Goal: Transaction & Acquisition: Obtain resource

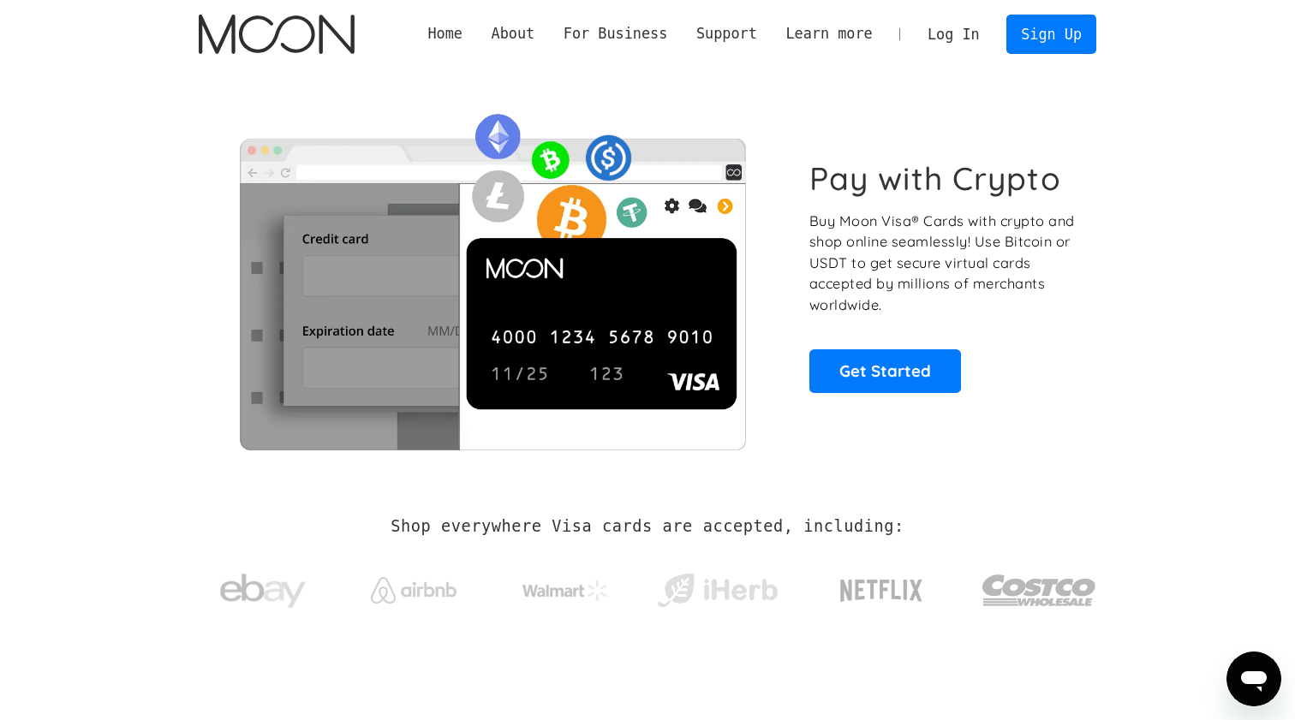
click at [977, 37] on link "Log In" at bounding box center [953, 34] width 81 height 38
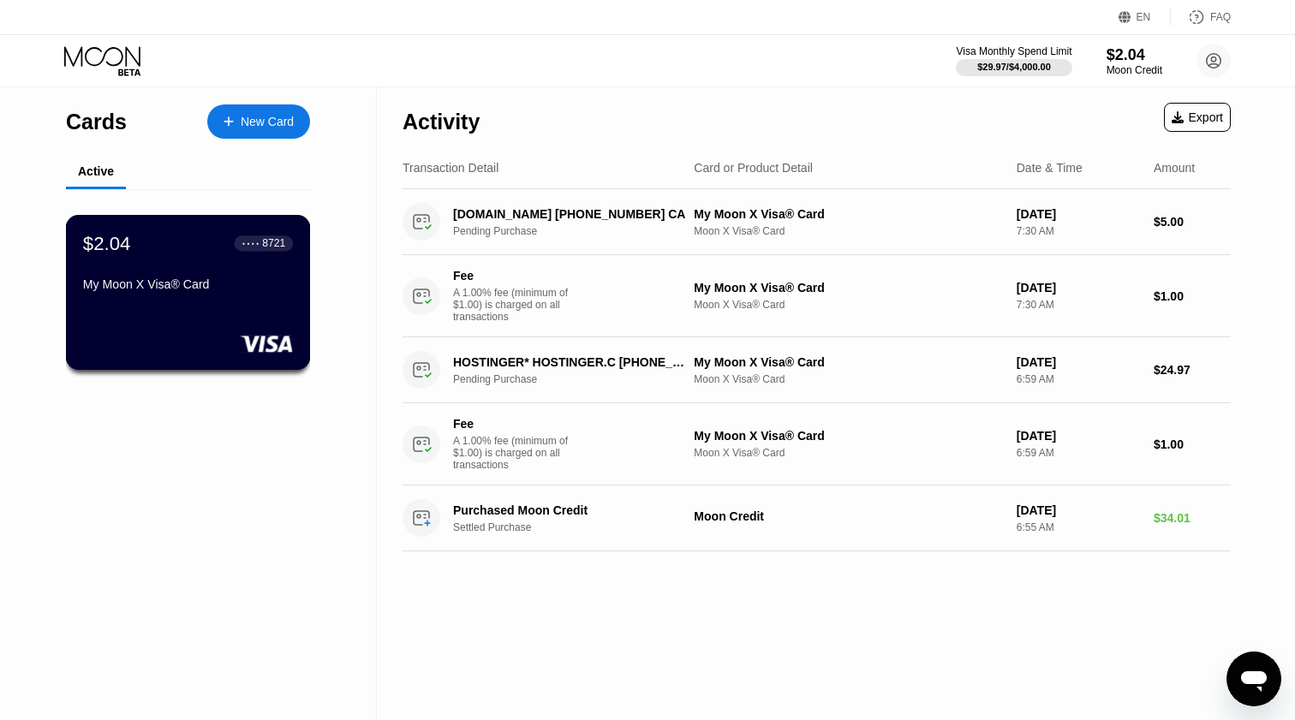
click at [255, 275] on div "$2.04 ● ● ● ● 8721 My Moon X Visa® Card" at bounding box center [188, 265] width 210 height 66
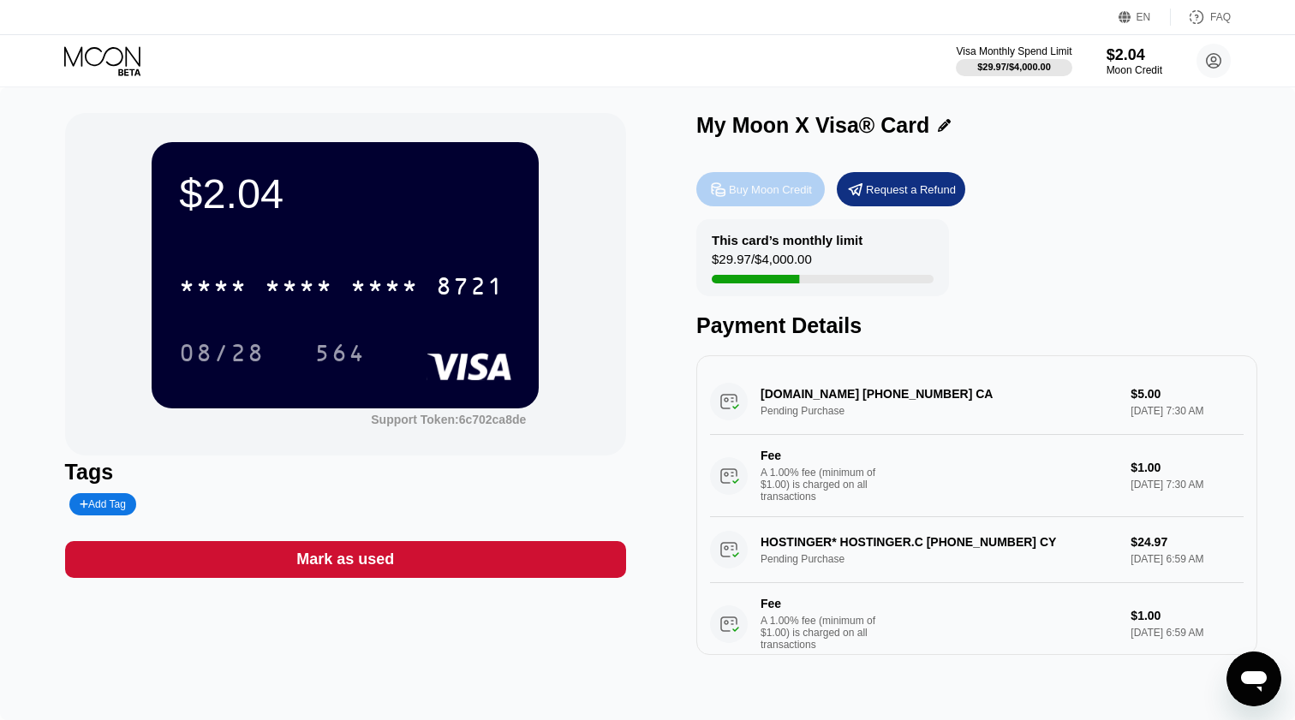
click at [761, 191] on div "Buy Moon Credit" at bounding box center [770, 189] width 83 height 15
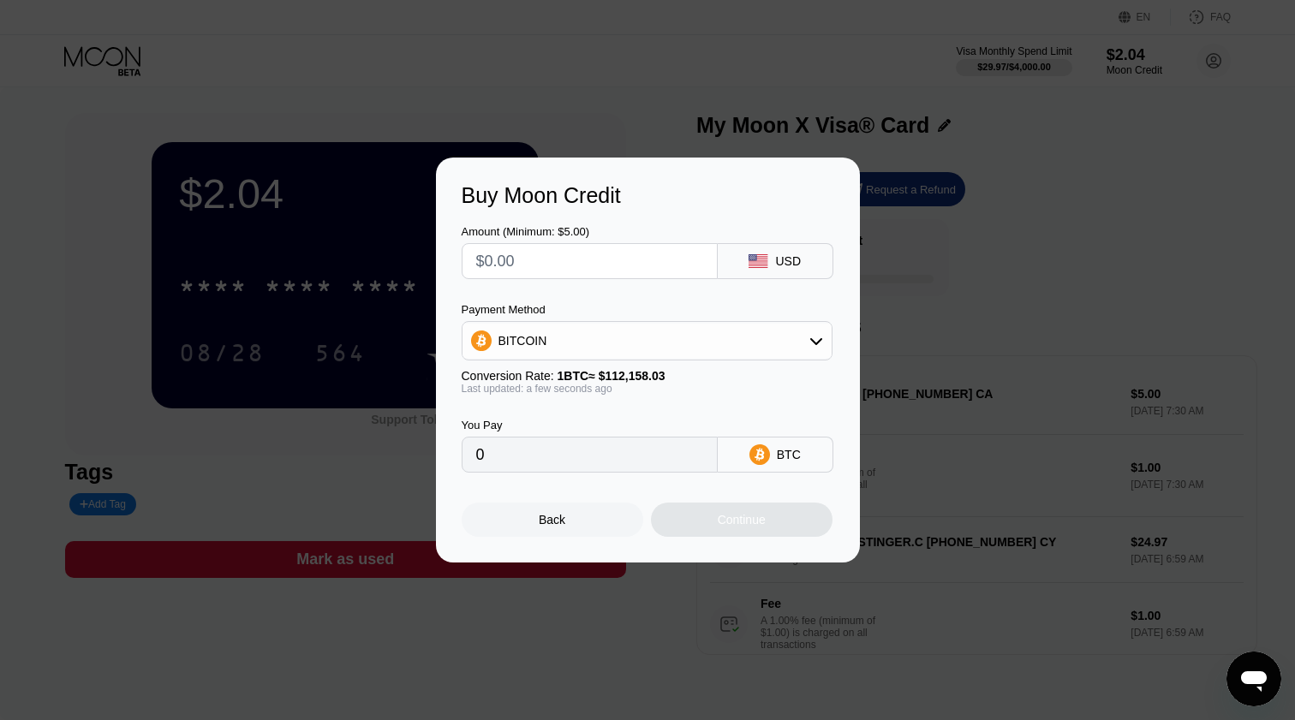
click at [649, 348] on div "BITCOIN" at bounding box center [647, 341] width 369 height 34
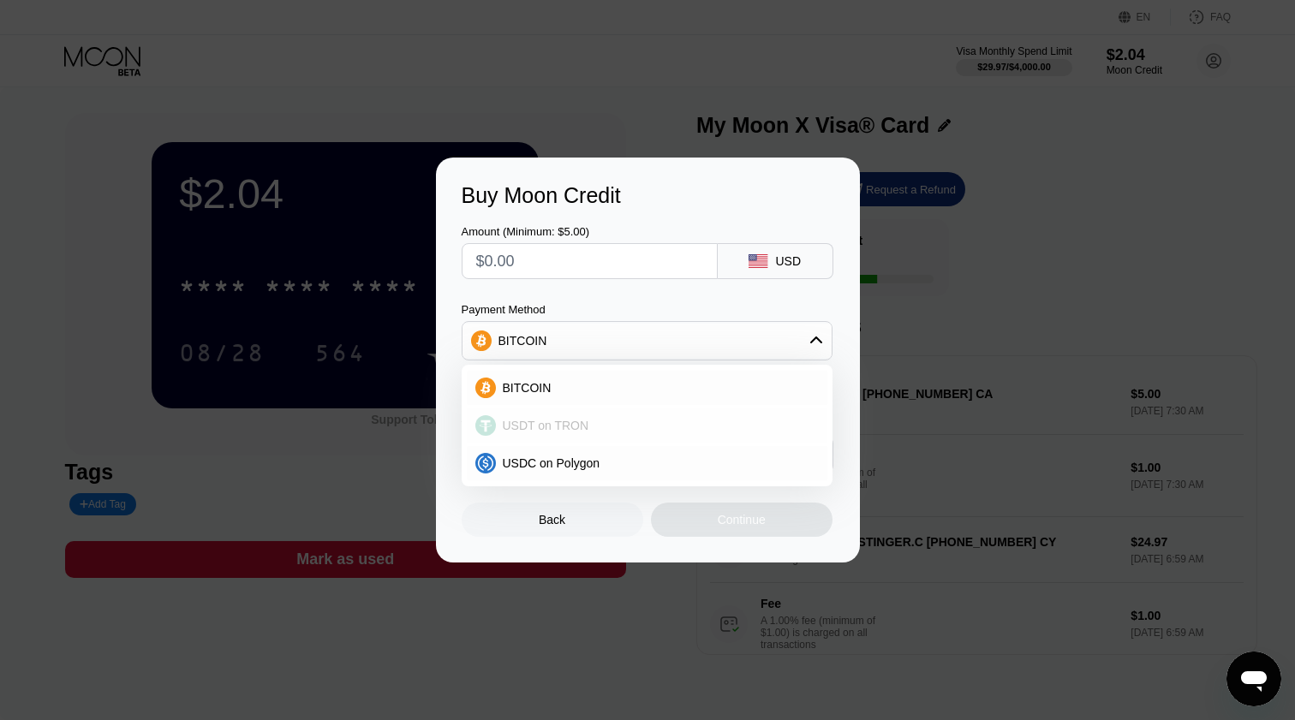
click at [604, 419] on div "USDT on TRON" at bounding box center [657, 426] width 323 height 14
type input "0.00"
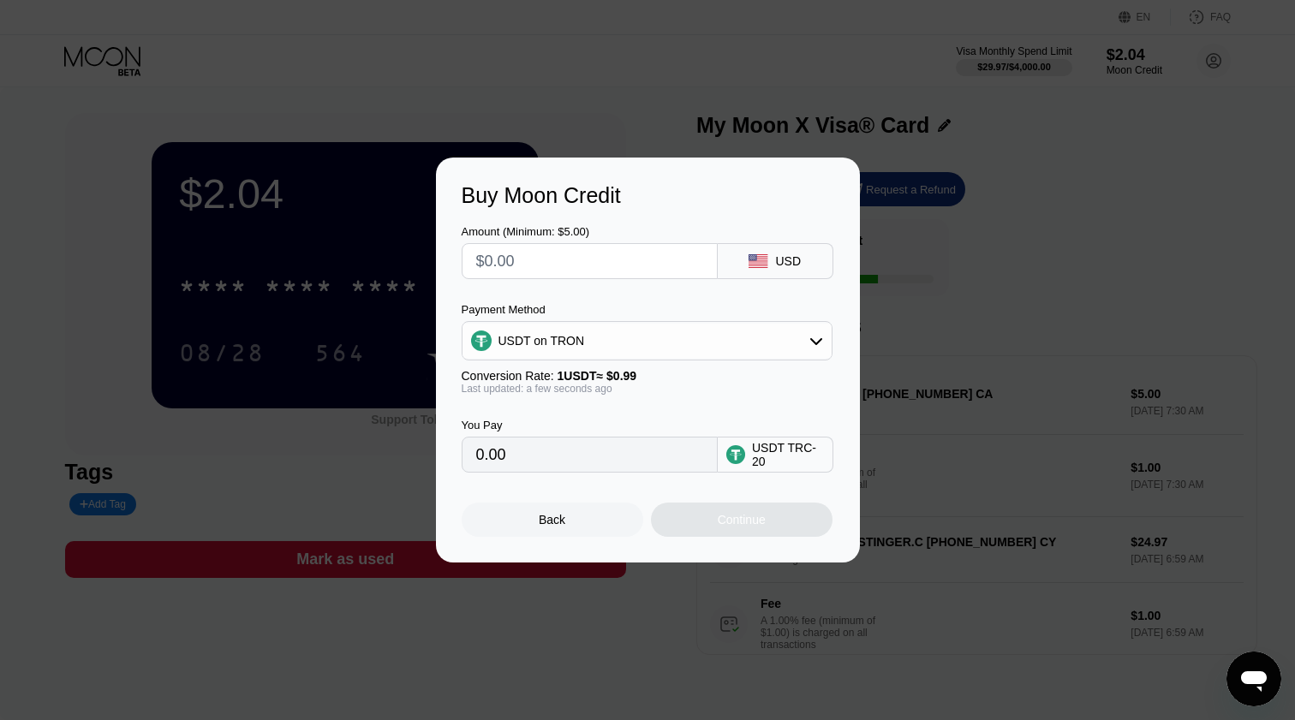
click at [629, 276] on input "text" at bounding box center [589, 261] width 227 height 34
type input "$1"
type input "1.01"
type input "$10"
type input "10.10"
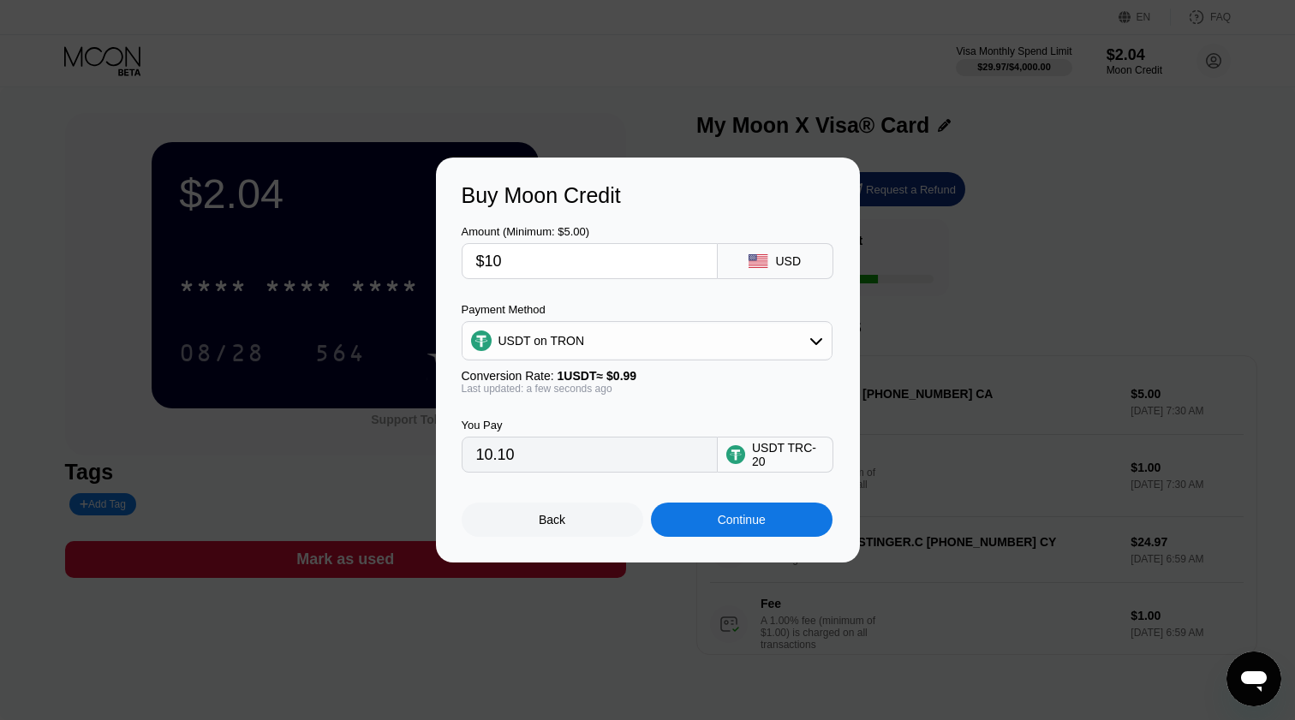
type input "$10"
click at [755, 516] on div "Continue" at bounding box center [742, 520] width 48 height 14
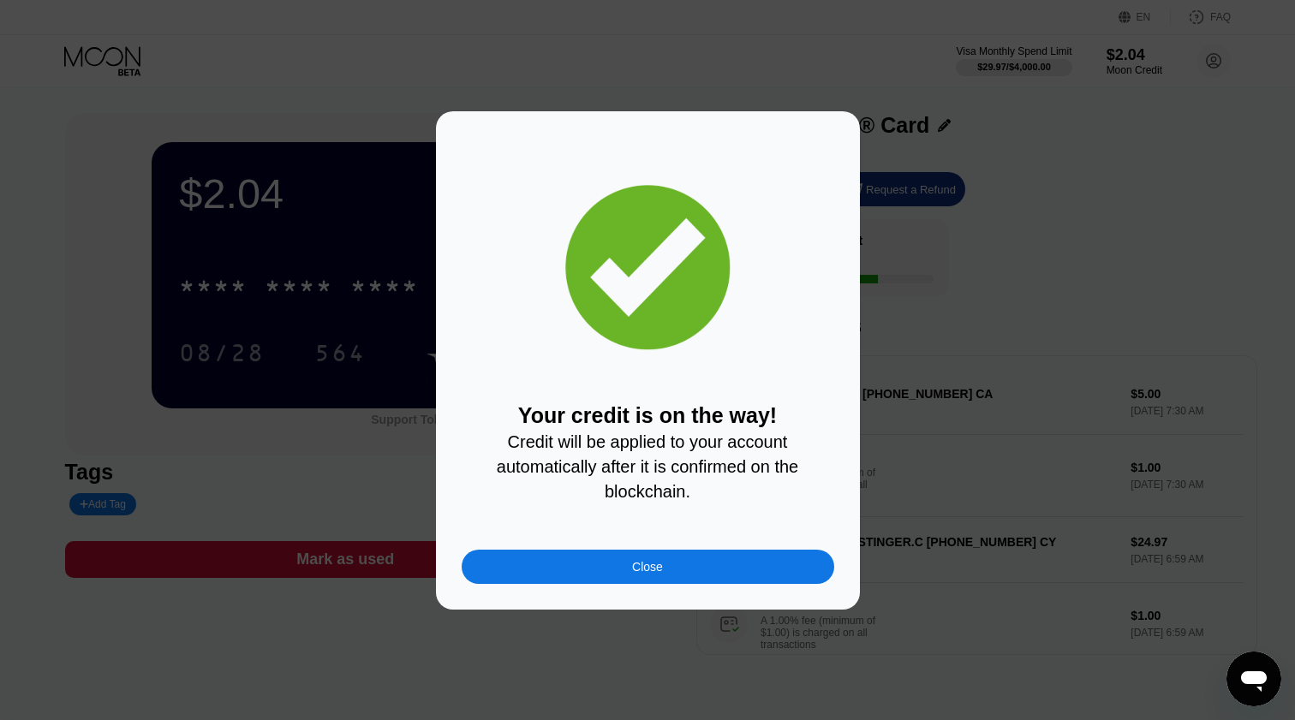
click at [582, 547] on div "Your credit is on the way! Credit will be applied to your account automatically…" at bounding box center [648, 360] width 373 height 447
click at [550, 559] on div "Close" at bounding box center [648, 567] width 373 height 34
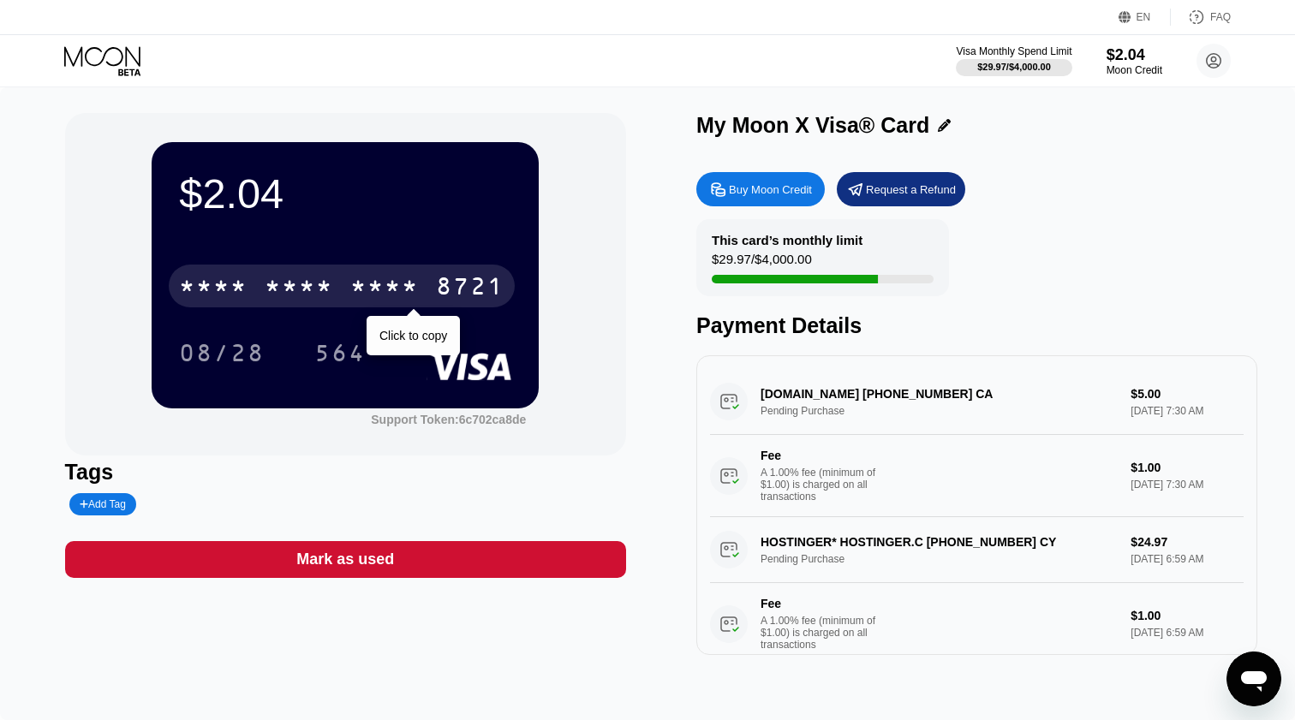
click at [397, 268] on div "* * * * * * * * * * * * 8721" at bounding box center [342, 286] width 346 height 43
